Goal: Task Accomplishment & Management: Use online tool/utility

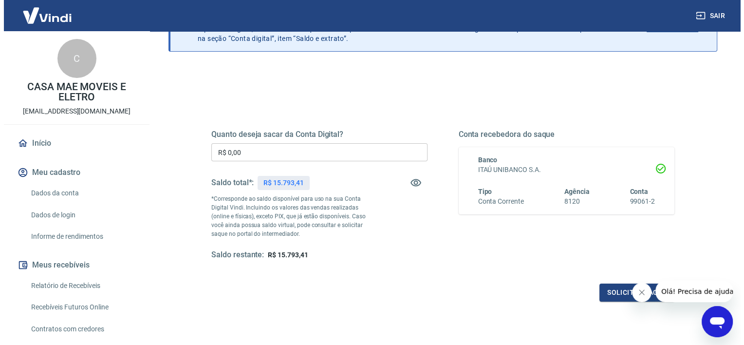
scroll to position [97, 0]
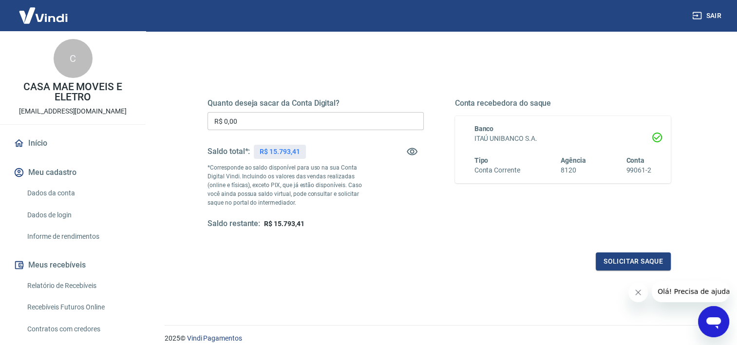
click at [252, 120] on input "R$ 0,00" at bounding box center [315, 121] width 216 height 18
click at [376, 234] on div "Quanto deseja sacar da Conta Digital? R$ 15.000,00 ​ Saldo total*: R$ 15.793,41…" at bounding box center [438, 172] width 463 height 195
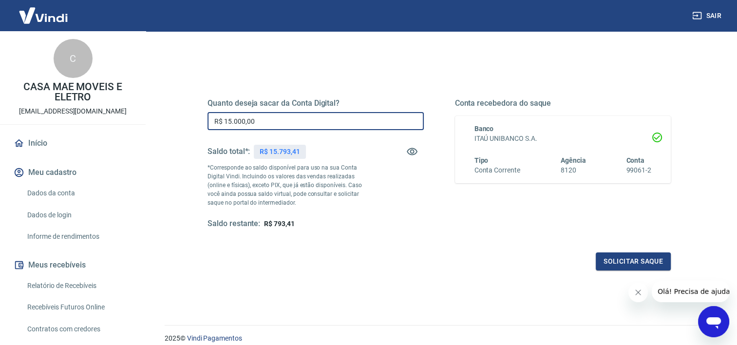
click at [290, 116] on input "R$ 15.000,00" at bounding box center [315, 121] width 216 height 18
type input "R$ 15.793,41"
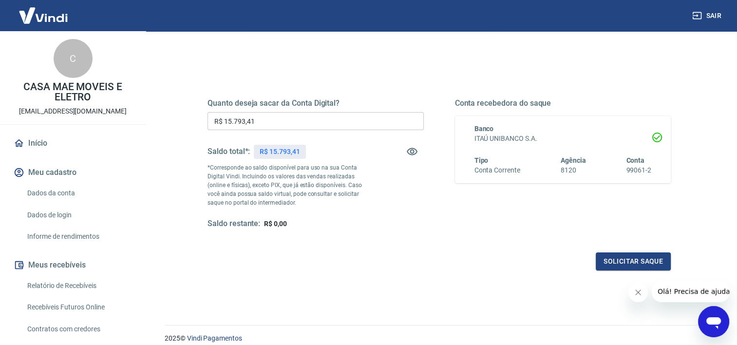
click at [463, 239] on div "Quanto deseja sacar da Conta Digital? R$ 15.793,41 ​ Saldo total*: R$ 15.793,41…" at bounding box center [438, 172] width 463 height 195
click at [621, 258] on button "Solicitar saque" at bounding box center [632, 261] width 75 height 18
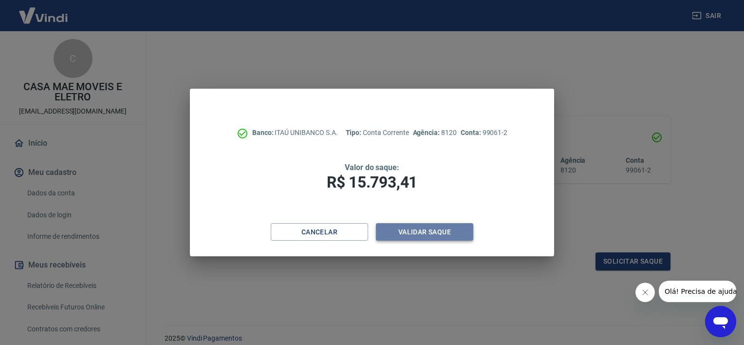
click at [439, 233] on button "Validar saque" at bounding box center [424, 232] width 97 height 18
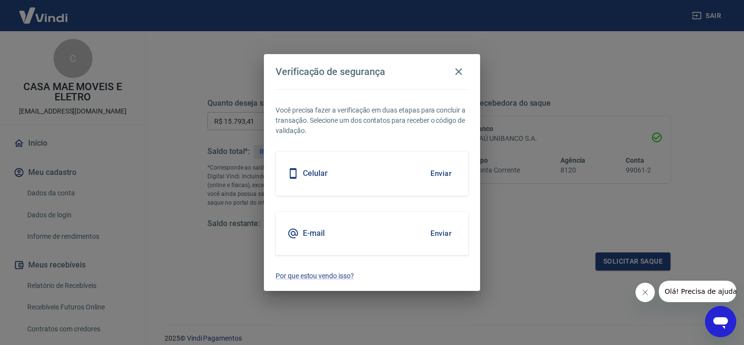
click at [439, 172] on button "Enviar" at bounding box center [441, 173] width 32 height 20
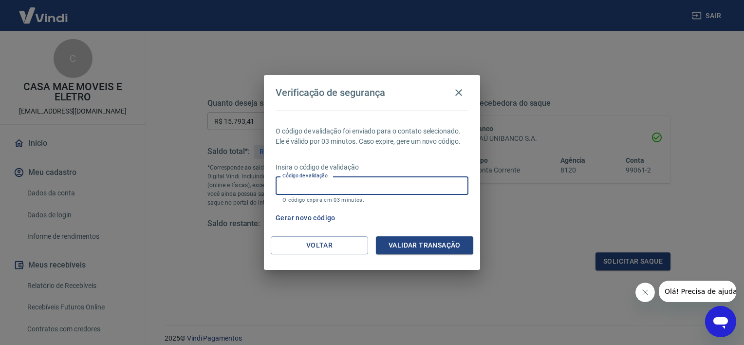
click at [339, 185] on input "Código de validação" at bounding box center [372, 185] width 193 height 18
type input "655478"
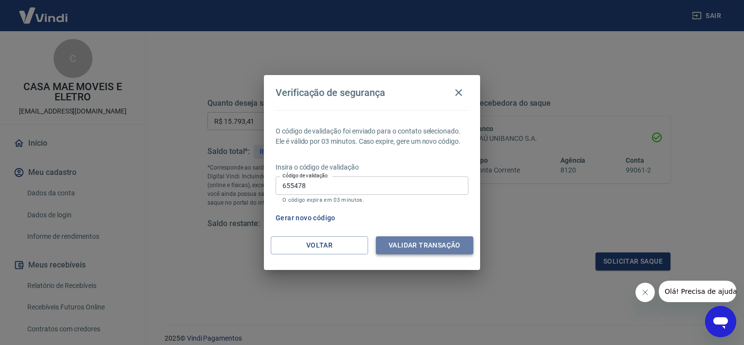
click at [409, 247] on button "Validar transação" at bounding box center [424, 245] width 97 height 18
